Goal: Task Accomplishment & Management: Manage account settings

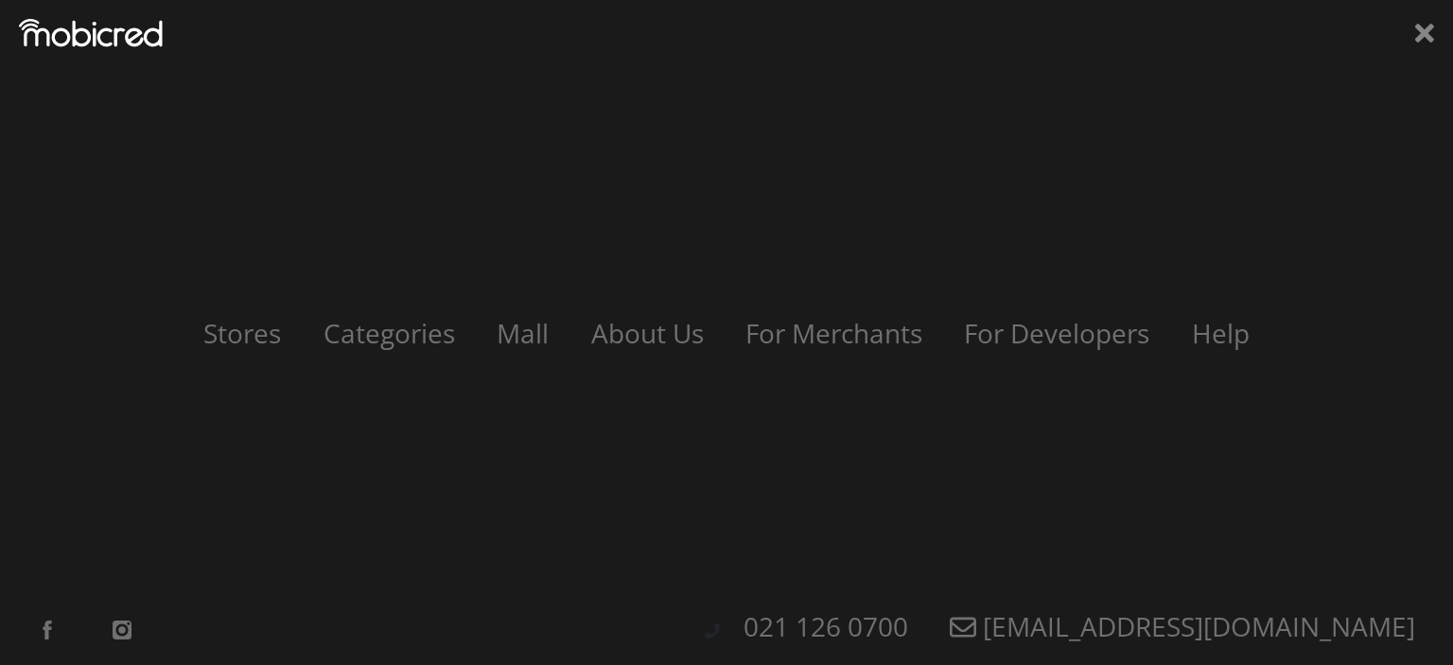
scroll to position [0, 1347]
click at [109, 45] on img at bounding box center [91, 33] width 144 height 28
click at [1417, 25] on icon at bounding box center [1424, 33] width 19 height 28
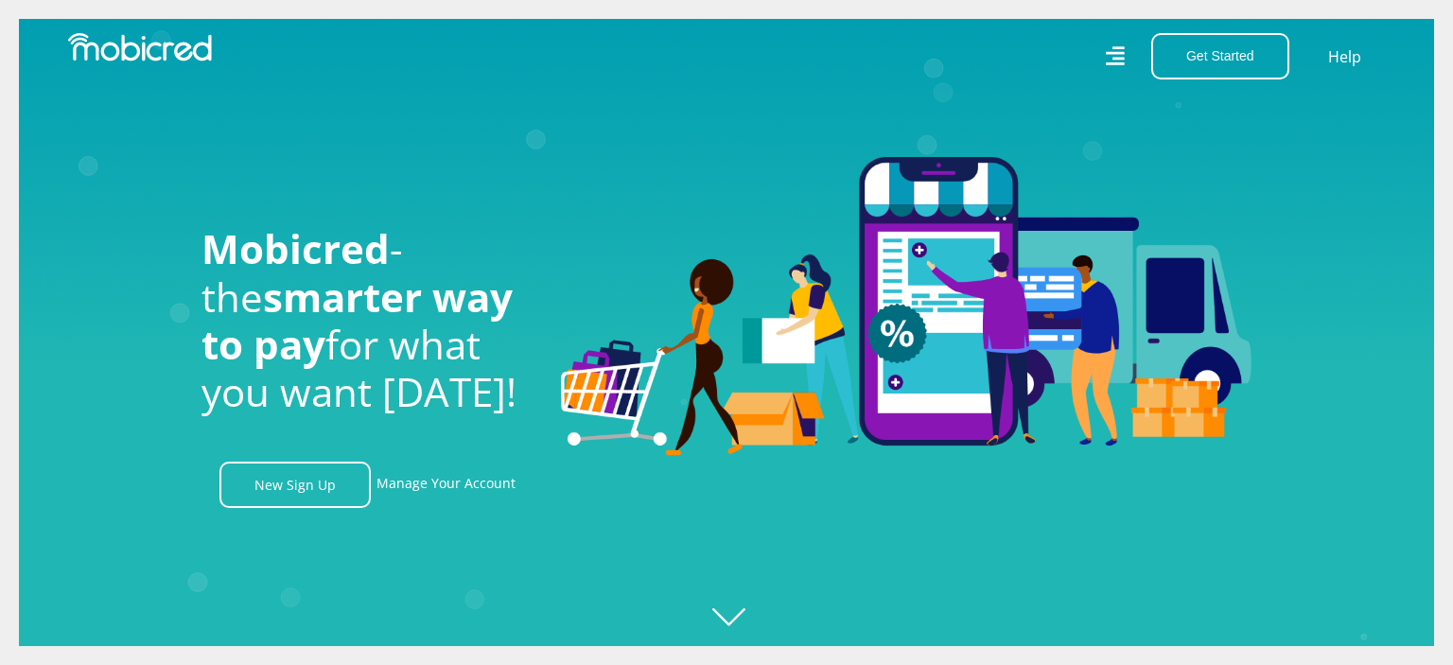
scroll to position [0, 3503]
click at [467, 488] on link "Manage Your Account" at bounding box center [445, 485] width 139 height 46
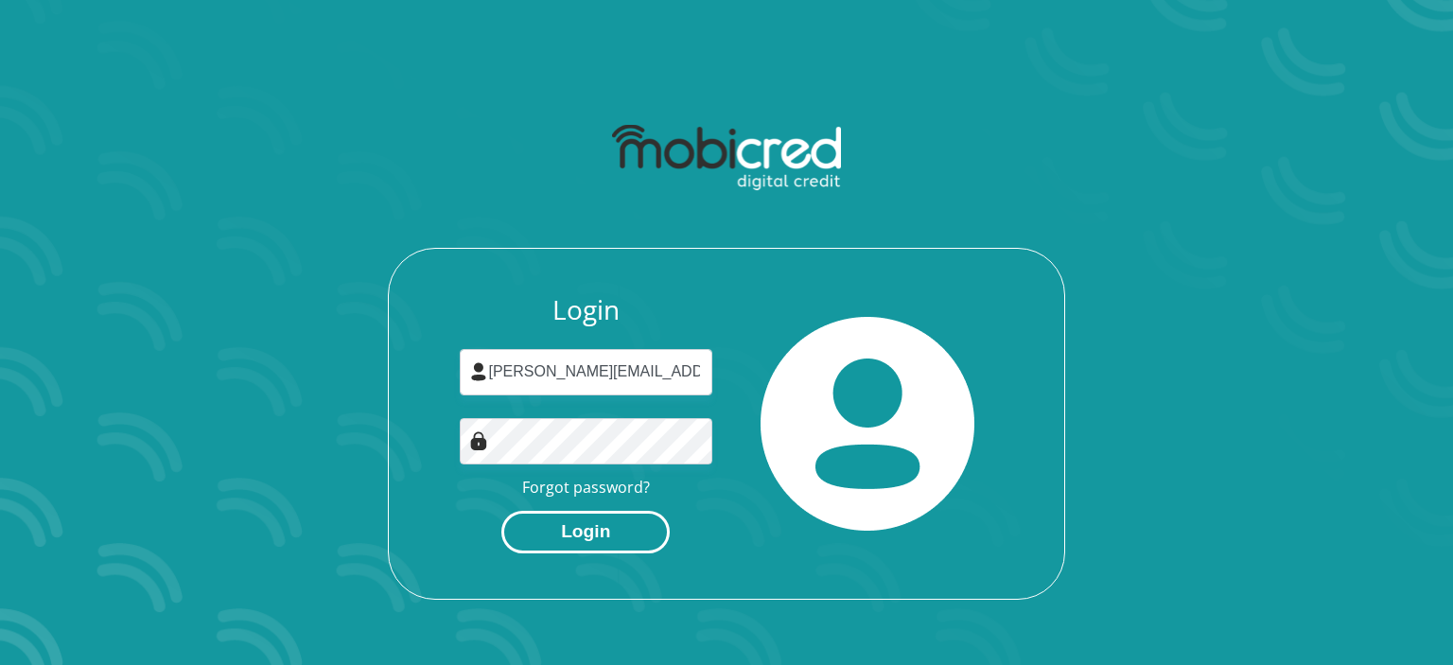
click at [577, 540] on button "Login" at bounding box center [585, 532] width 168 height 43
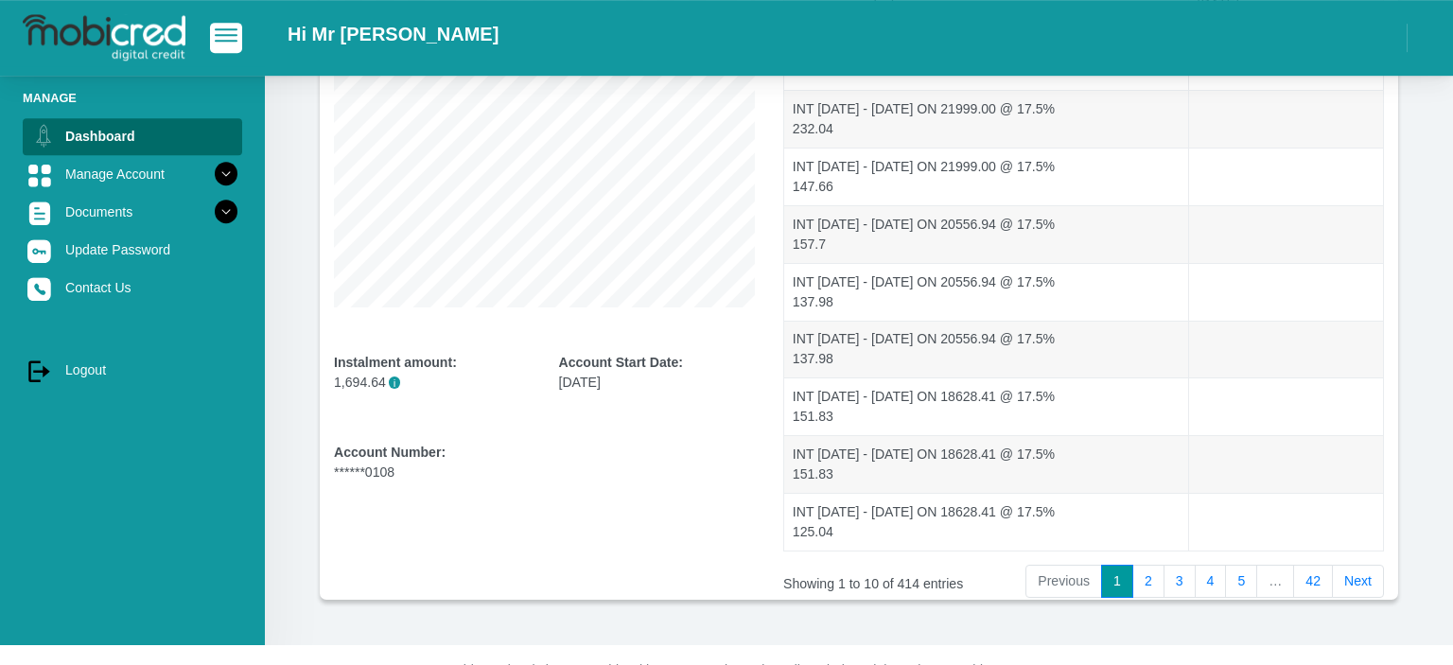
scroll to position [397, 0]
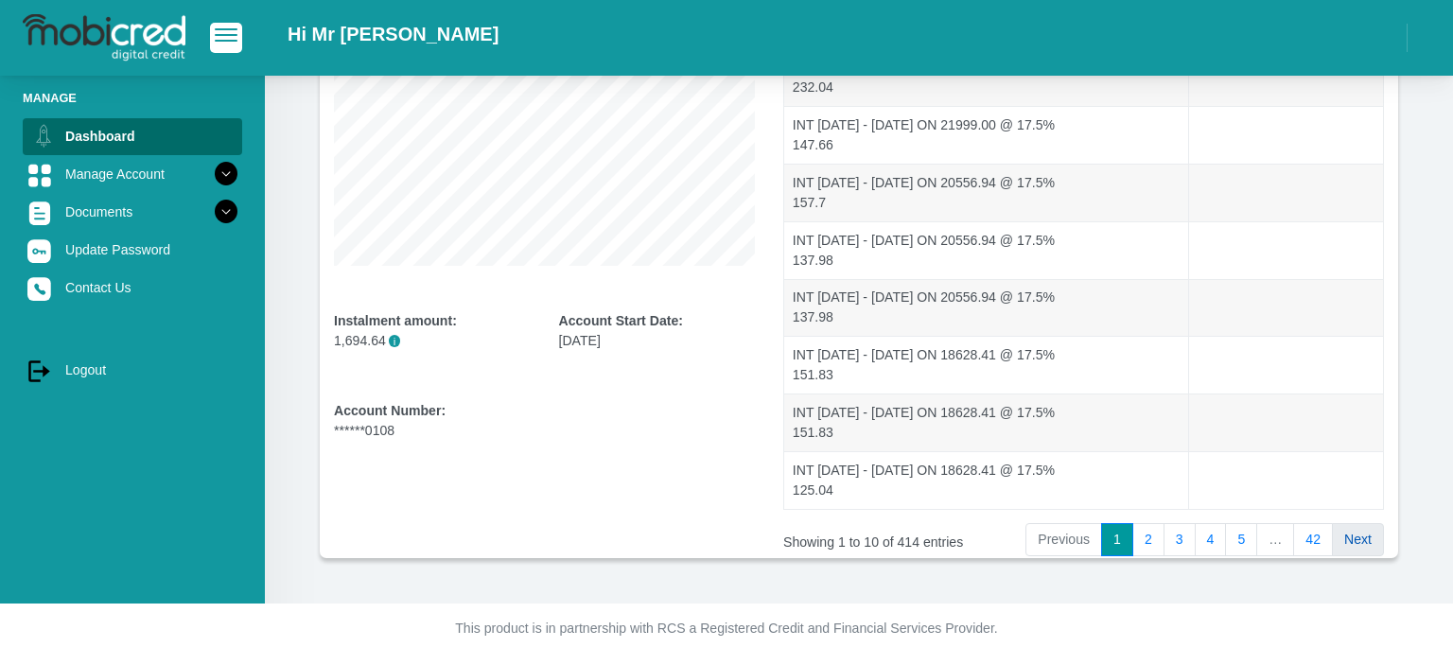
click at [1360, 543] on link "Next" at bounding box center [1358, 540] width 52 height 34
click at [1309, 530] on link "42" at bounding box center [1313, 540] width 40 height 34
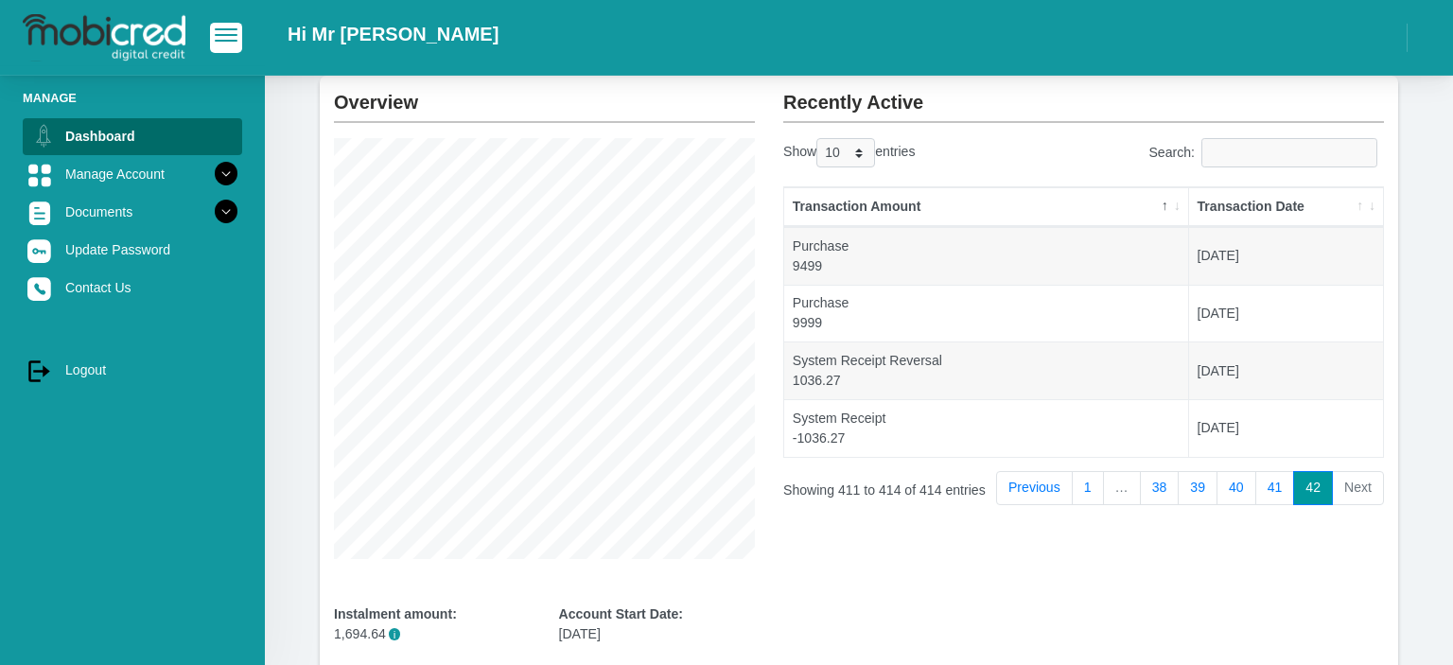
scroll to position [106, 0]
click at [1229, 201] on th "Transaction Date" at bounding box center [1286, 205] width 194 height 40
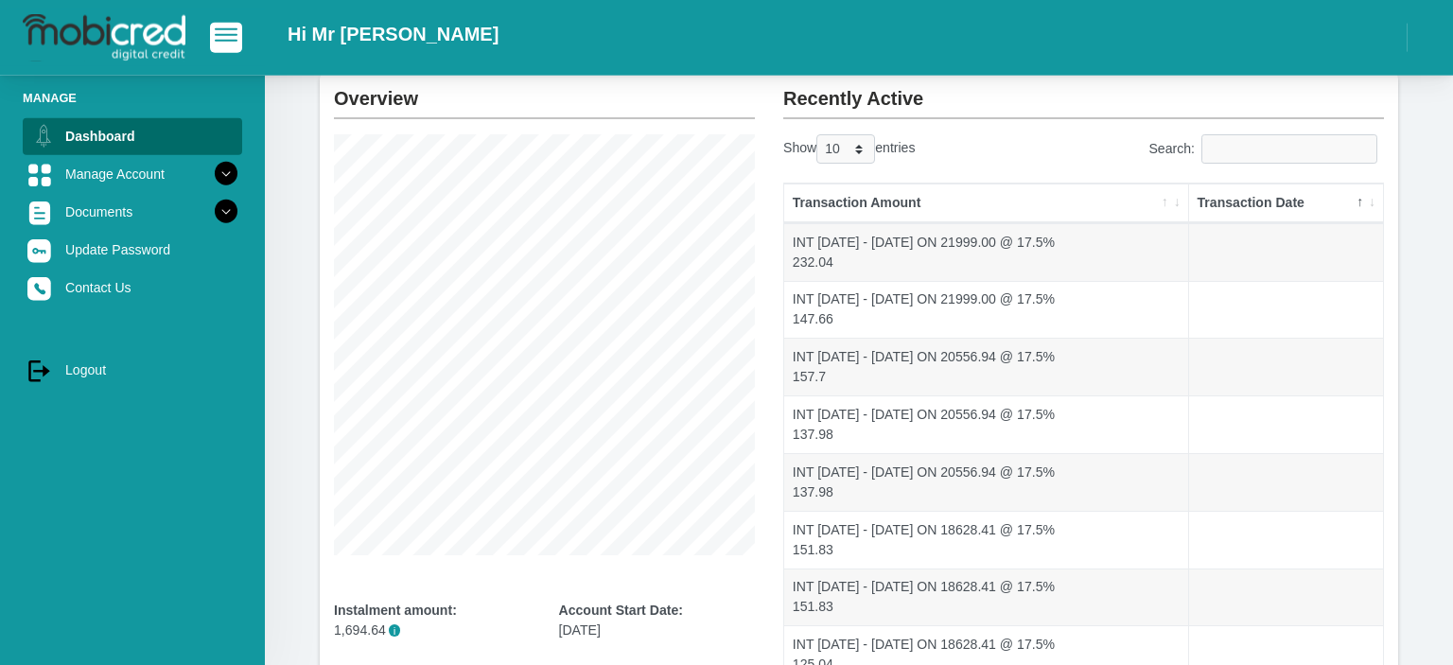
scroll to position [0, 0]
